Goal: Task Accomplishment & Management: Use online tool/utility

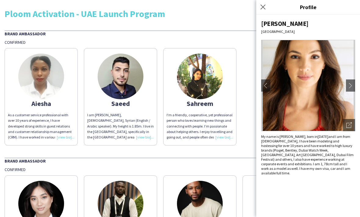
scroll to position [591, 0]
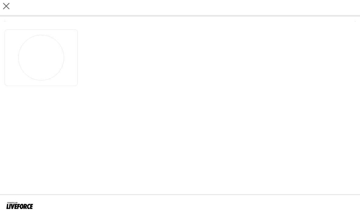
scroll to position [20, 0]
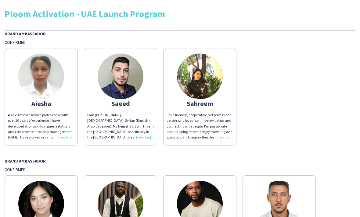
click at [193, 101] on div "Sahreem" at bounding box center [200, 103] width 66 height 5
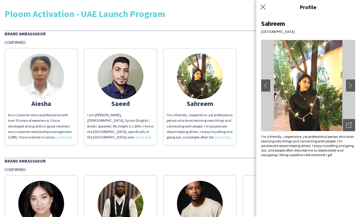
drag, startPoint x: 286, startPoint y: 24, endPoint x: 262, endPoint y: 23, distance: 23.2
click at [262, 23] on div "Sahreem" at bounding box center [308, 24] width 94 height 8
copy div "Sahreem"
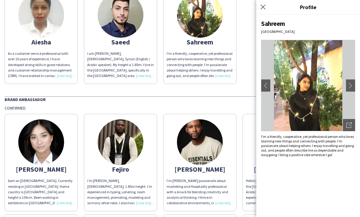
scroll to position [64, 0]
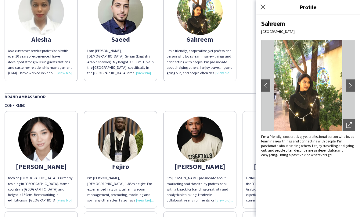
click at [61, 164] on div "[PERSON_NAME]" at bounding box center [41, 166] width 66 height 5
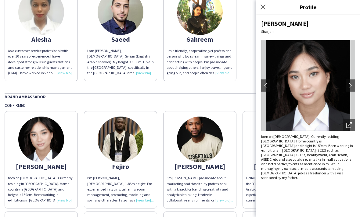
drag, startPoint x: 303, startPoint y: 24, endPoint x: 261, endPoint y: 24, distance: 41.8
click at [261, 24] on div "[PERSON_NAME] chevron-left chevron-right Open photos pop-in born on [DEMOGRAPHI…" at bounding box center [308, 116] width 104 height 203
copy div "[PERSON_NAME]"
drag, startPoint x: 129, startPoint y: 147, endPoint x: 113, endPoint y: 146, distance: 15.9
click at [113, 164] on div "Fejiro" at bounding box center [120, 166] width 66 height 5
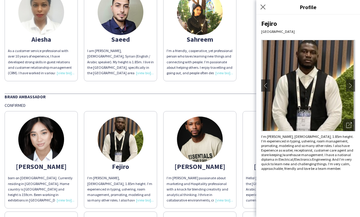
copy div "Fejiro"
click at [262, 8] on icon at bounding box center [263, 7] width 6 height 6
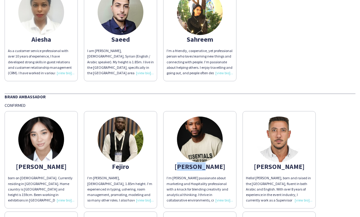
drag, startPoint x: 211, startPoint y: 146, endPoint x: 189, endPoint y: 146, distance: 22.3
click at [189, 164] on div "[PERSON_NAME]" at bounding box center [200, 166] width 66 height 5
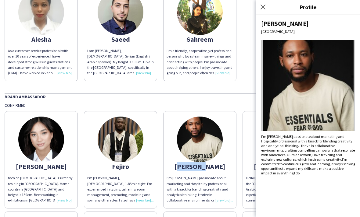
copy div "[PERSON_NAME]"
click at [262, 8] on icon "Close pop-in" at bounding box center [263, 7] width 6 height 6
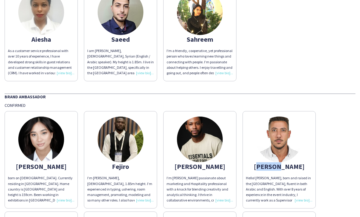
drag, startPoint x: 288, startPoint y: 148, endPoint x: 271, endPoint y: 148, distance: 16.5
click at [271, 164] on div "[PERSON_NAME]" at bounding box center [279, 166] width 66 height 5
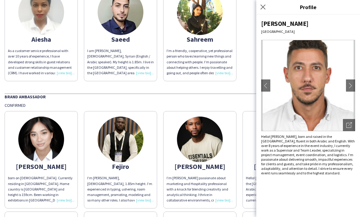
copy div "[PERSON_NAME]"
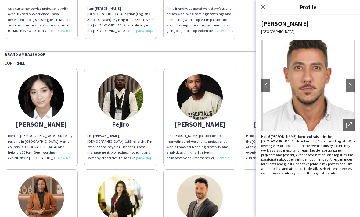
scroll to position [154, 0]
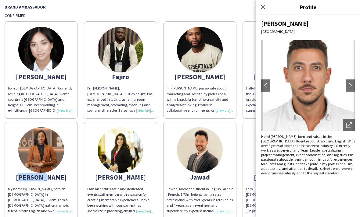
drag, startPoint x: 52, startPoint y: 160, endPoint x: 30, endPoint y: 160, distance: 21.7
click at [30, 160] on app-share-pages-crew-card "[PERSON_NAME] My name is [PERSON_NAME], born on [DEMOGRAPHIC_DATA] in [DEMOGRAP…" at bounding box center [41, 171] width 73 height 98
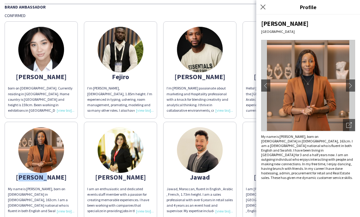
copy div "[PERSON_NAME]"
drag, startPoint x: 128, startPoint y: 158, endPoint x: 114, endPoint y: 157, distance: 14.1
click at [114, 175] on div "[PERSON_NAME]" at bounding box center [120, 177] width 66 height 5
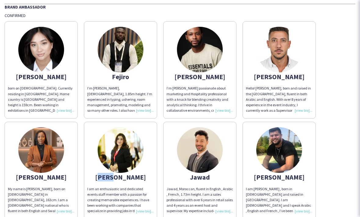
copy div "[PERSON_NAME]"
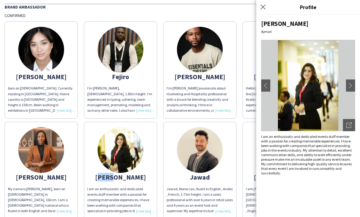
drag, startPoint x: 210, startPoint y: 157, endPoint x: 189, endPoint y: 157, distance: 20.4
click at [189, 175] on div "Jawad" at bounding box center [200, 177] width 66 height 5
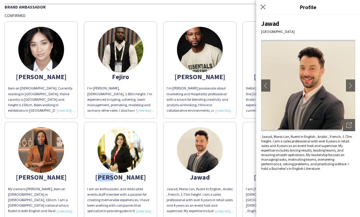
copy div "Jawad"
click at [248, 163] on app-share-pages-crew-card "[PERSON_NAME] I am [PERSON_NAME] , born in [DEMOGRAPHIC_DATA] and raised in [GE…" at bounding box center [279, 171] width 73 height 98
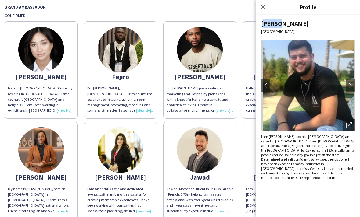
drag, startPoint x: 280, startPoint y: 23, endPoint x: 261, endPoint y: 23, distance: 18.6
click at [261, 23] on div "[PERSON_NAME]" at bounding box center [308, 24] width 94 height 8
copy div "[PERSON_NAME]"
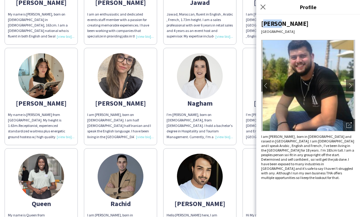
scroll to position [318, 0]
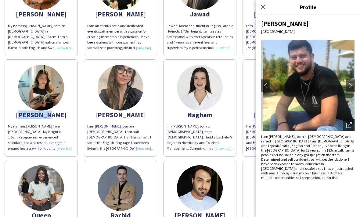
drag, startPoint x: 56, startPoint y: 95, endPoint x: 25, endPoint y: 94, distance: 31.2
click at [25, 112] on div "[PERSON_NAME]" at bounding box center [41, 114] width 66 height 5
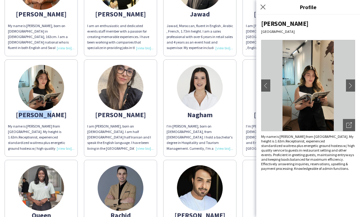
copy div "[PERSON_NAME]"
drag, startPoint x: 125, startPoint y: 95, endPoint x: 114, endPoint y: 96, distance: 11.0
click at [114, 112] on div "[PERSON_NAME]" at bounding box center [120, 114] width 66 height 5
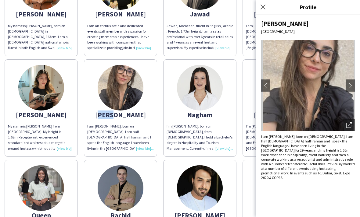
click at [124, 112] on div "[PERSON_NAME]" at bounding box center [120, 114] width 66 height 5
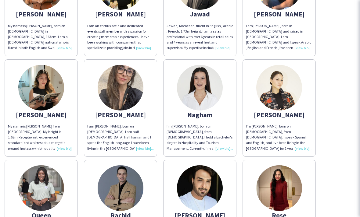
click at [124, 112] on div "[PERSON_NAME]" at bounding box center [120, 114] width 66 height 5
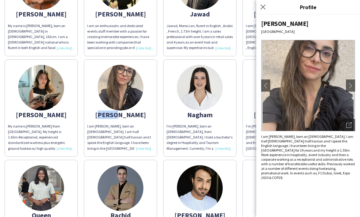
click at [124, 112] on div "[PERSON_NAME]" at bounding box center [120, 114] width 66 height 5
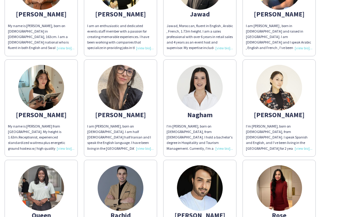
click at [192, 112] on div "Nagham" at bounding box center [200, 114] width 66 height 5
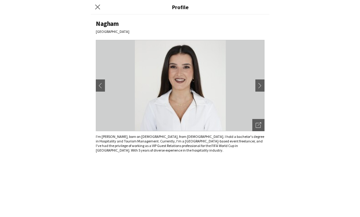
scroll to position [20, 0]
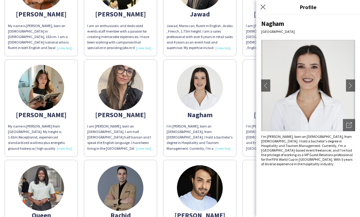
click at [254, 100] on app-share-pages-crew-card "[PERSON_NAME] I’m [PERSON_NAME], born on [DEMOGRAPHIC_DATA], from [DEMOGRAPHIC_…" at bounding box center [279, 108] width 73 height 98
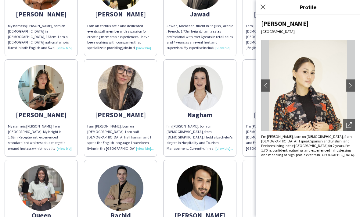
click at [274, 24] on div "[PERSON_NAME]" at bounding box center [308, 24] width 94 height 8
click at [274, 23] on div "[PERSON_NAME]" at bounding box center [308, 24] width 94 height 8
click at [45, 213] on div "Queen" at bounding box center [41, 215] width 66 height 5
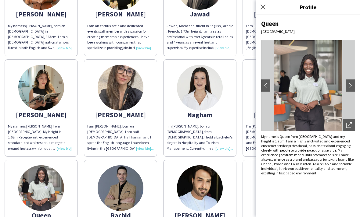
click at [45, 213] on div "Queen" at bounding box center [41, 215] width 66 height 5
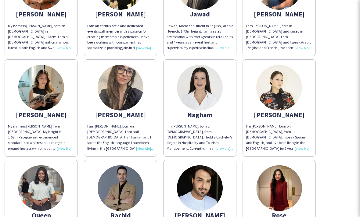
click at [45, 213] on div "Queen" at bounding box center [41, 215] width 66 height 5
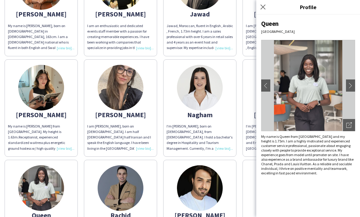
click at [120, 213] on div "Rachid" at bounding box center [120, 215] width 66 height 5
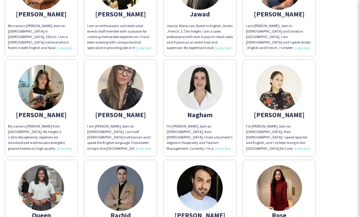
click at [120, 213] on div "Rachid" at bounding box center [120, 215] width 66 height 5
click at [196, 213] on div "[PERSON_NAME]" at bounding box center [200, 215] width 66 height 5
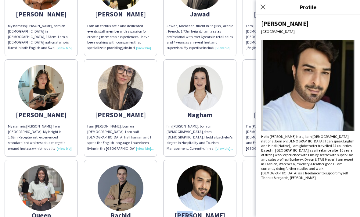
click at [196, 213] on div "[PERSON_NAME]" at bounding box center [200, 215] width 66 height 5
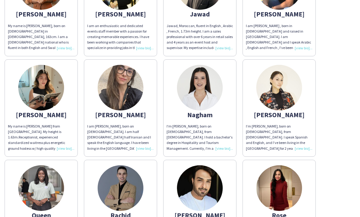
click at [280, 213] on div "Rose" at bounding box center [279, 215] width 66 height 5
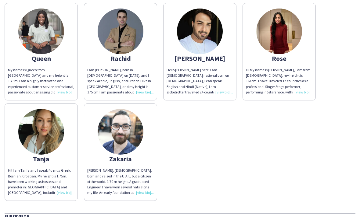
scroll to position [518, 0]
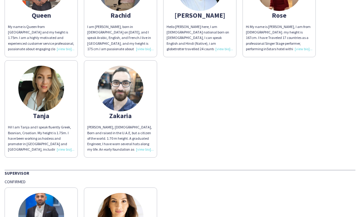
click at [43, 113] on div "Tanja" at bounding box center [41, 115] width 66 height 5
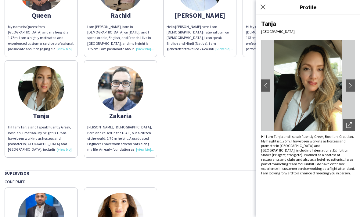
click at [43, 113] on div "Tanja" at bounding box center [41, 115] width 66 height 5
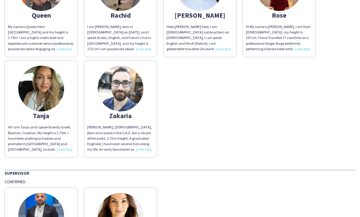
click at [120, 113] on div "Zakaria" at bounding box center [120, 115] width 66 height 5
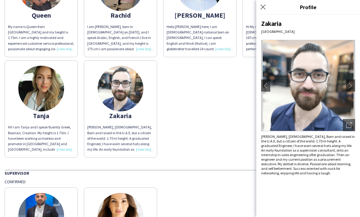
click at [120, 113] on div "Zakaria" at bounding box center [120, 115] width 66 height 5
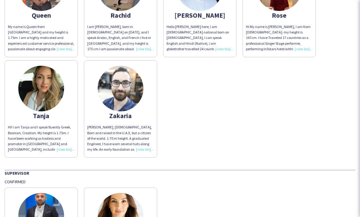
click at [120, 113] on div "Zakaria" at bounding box center [120, 115] width 66 height 5
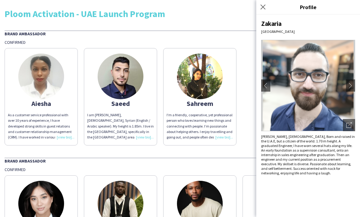
scroll to position [0, 0]
click at [265, 5] on icon at bounding box center [263, 7] width 6 height 6
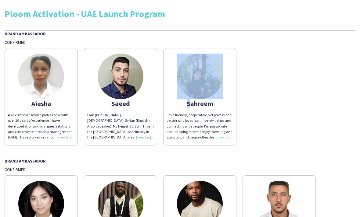
drag, startPoint x: 239, startPoint y: 57, endPoint x: 272, endPoint y: 61, distance: 33.4
click at [266, 61] on html "Ploom Activation - UAE Launch Program Brand Ambassador Confirmed [PERSON_NAME] …" at bounding box center [180, 108] width 360 height 217
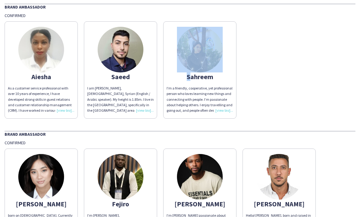
scroll to position [74, 0]
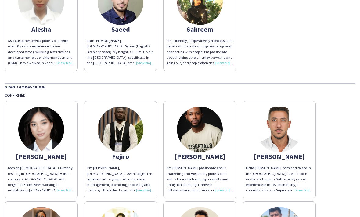
click at [69, 172] on div "born on [DEMOGRAPHIC_DATA]. Currently residing in [GEOGRAPHIC_DATA]. Home count…" at bounding box center [41, 180] width 66 height 28
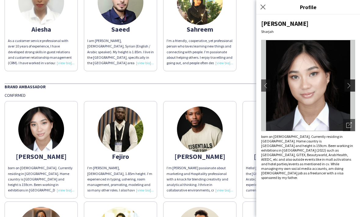
click at [354, 88] on app-icon "chevron-right" at bounding box center [350, 85] width 9 height 5
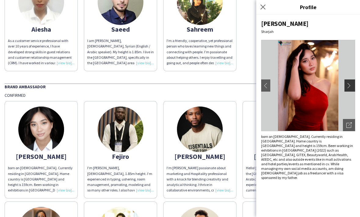
click at [350, 87] on app-icon "chevron-right" at bounding box center [350, 85] width 9 height 5
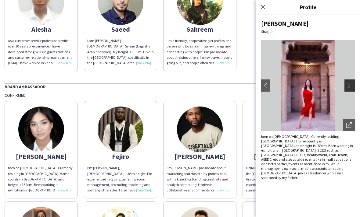
click at [350, 87] on app-icon "chevron-right" at bounding box center [350, 85] width 9 height 5
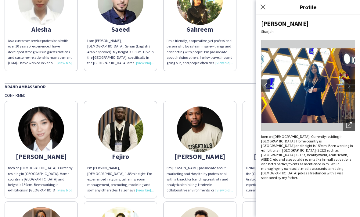
click at [350, 87] on app-icon "chevron-right" at bounding box center [350, 85] width 9 height 5
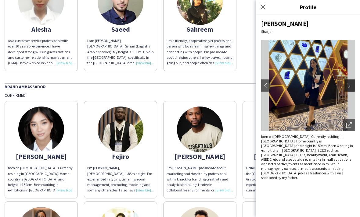
click at [350, 87] on app-icon "chevron-right" at bounding box center [350, 85] width 9 height 5
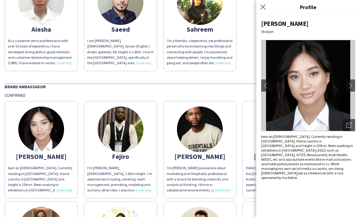
click at [178, 84] on div "Brand Ambassador" at bounding box center [180, 87] width 351 height 6
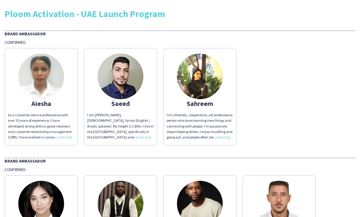
scroll to position [0, 0]
click at [50, 91] on img at bounding box center [41, 77] width 46 height 46
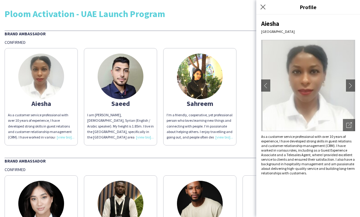
scroll to position [38, 0]
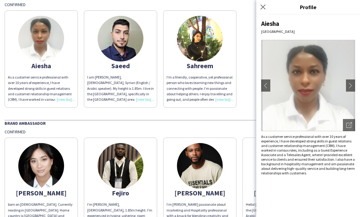
click at [31, 168] on img at bounding box center [41, 166] width 46 height 46
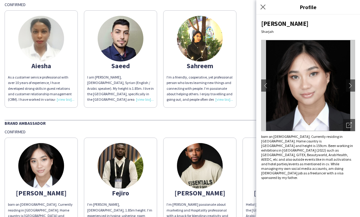
click at [110, 162] on img at bounding box center [121, 166] width 46 height 46
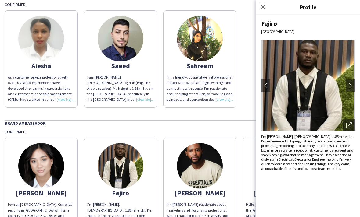
click at [192, 169] on img at bounding box center [200, 166] width 46 height 46
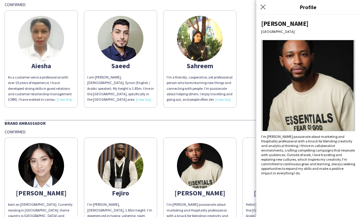
click at [253, 188] on app-share-pages-crew-card "[PERSON_NAME] Hello! [PERSON_NAME], born and raised in the [GEOGRAPHIC_DATA], f…" at bounding box center [279, 187] width 73 height 98
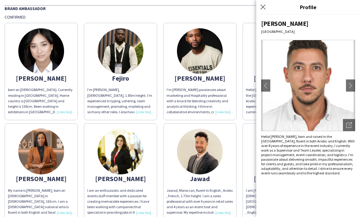
scroll to position [154, 0]
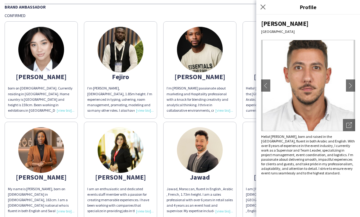
click at [49, 163] on img at bounding box center [41, 151] width 46 height 46
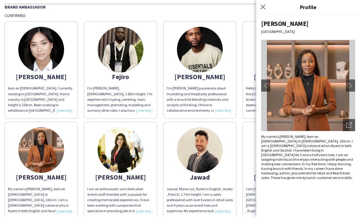
click at [104, 149] on img at bounding box center [121, 151] width 46 height 46
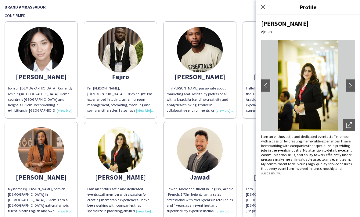
click at [191, 151] on img at bounding box center [200, 151] width 46 height 46
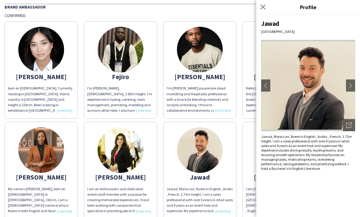
click at [250, 159] on app-share-pages-crew-card "[PERSON_NAME] I am [PERSON_NAME] , born in [DEMOGRAPHIC_DATA] and raised in [GE…" at bounding box center [279, 171] width 73 height 98
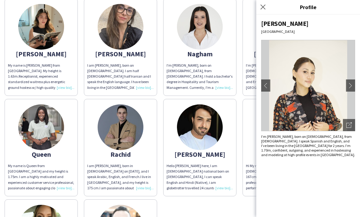
scroll to position [383, 0]
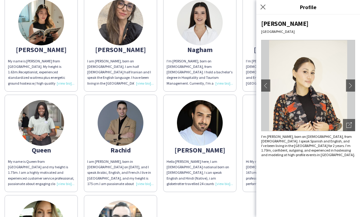
click at [71, 173] on div "My name is Queen from [GEOGRAPHIC_DATA] and my height is 1.75m. I am a highly m…" at bounding box center [41, 173] width 66 height 28
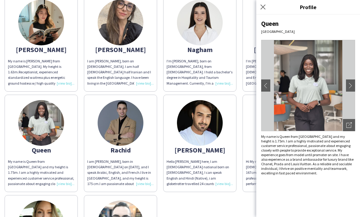
click at [115, 148] on div "Rachid" at bounding box center [120, 150] width 66 height 5
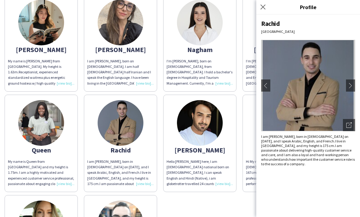
click at [181, 136] on app-share-pages-crew-card "[PERSON_NAME] Hello [PERSON_NAME] here, I am [DEMOGRAPHIC_DATA] national born o…" at bounding box center [199, 144] width 73 height 98
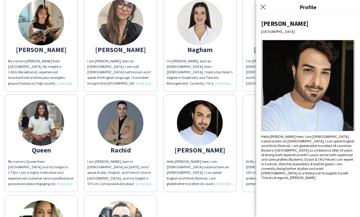
click at [248, 137] on app-share-pages-crew-card "[PERSON_NAME] Hi My name is [PERSON_NAME], I am from [DEMOGRAPHIC_DATA]. my hei…" at bounding box center [279, 144] width 73 height 98
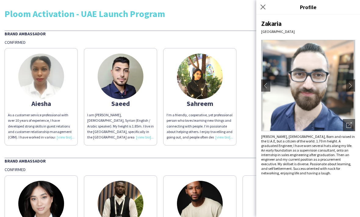
scroll to position [0, 0]
click at [96, 110] on app-share-pages-crew-card "Saeed I am [PERSON_NAME], [DEMOGRAPHIC_DATA], Syrian (English / Arabic speaker)…" at bounding box center [120, 97] width 73 height 98
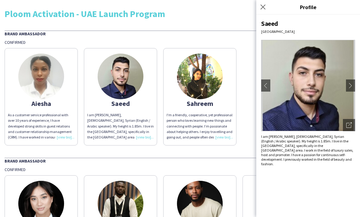
click at [66, 88] on app-share-pages-crew-card "[PERSON_NAME] As a customer service professional with over 10 years of experien…" at bounding box center [41, 97] width 73 height 98
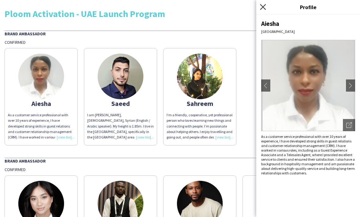
click at [262, 8] on icon "Close pop-in" at bounding box center [263, 7] width 6 height 6
